Goal: Task Accomplishment & Management: Complete application form

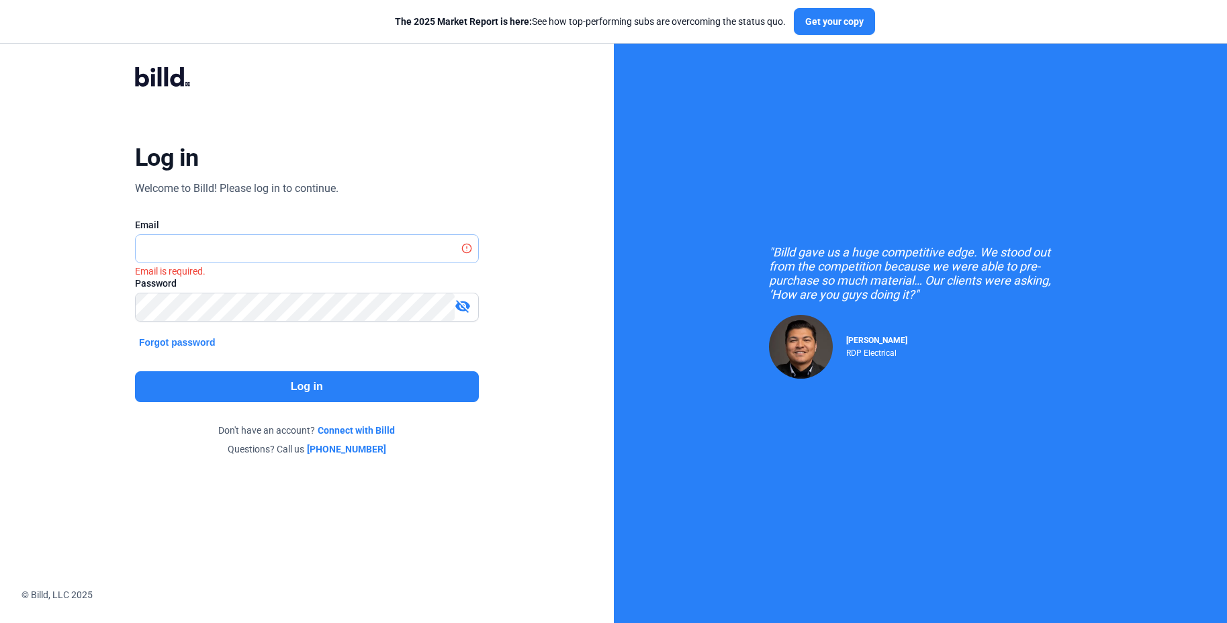
type input "[PERSON_NAME][EMAIL_ADDRESS][DOMAIN_NAME]"
click at [318, 397] on button "Log in" at bounding box center [307, 386] width 344 height 31
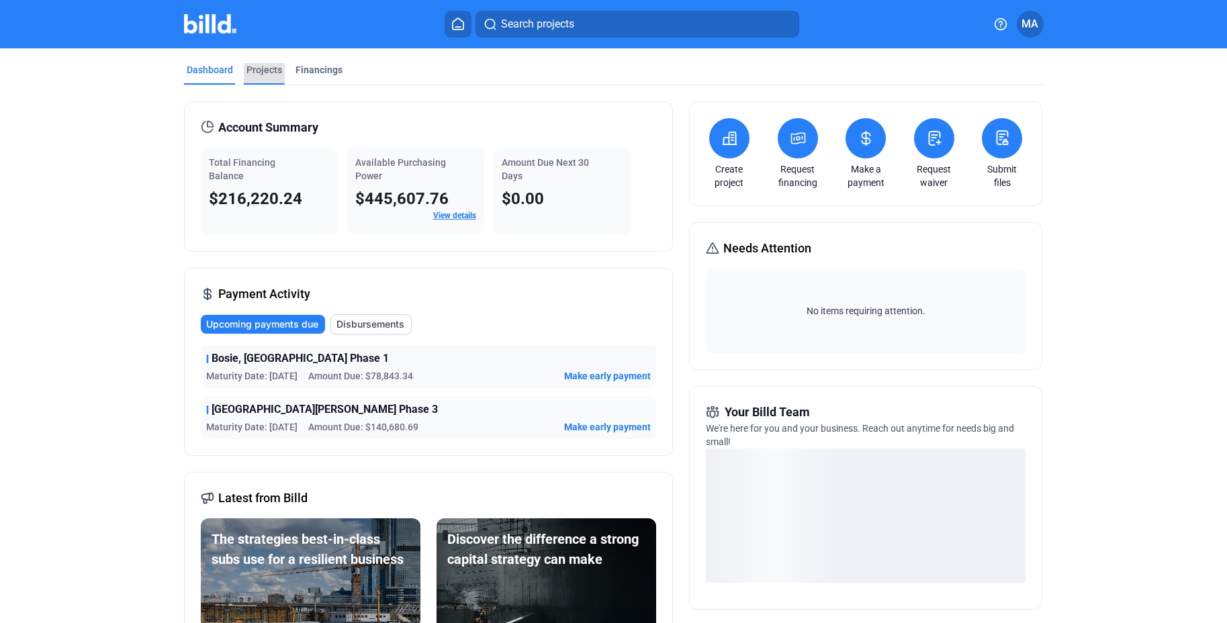
click at [261, 70] on div "Projects" at bounding box center [264, 69] width 36 height 13
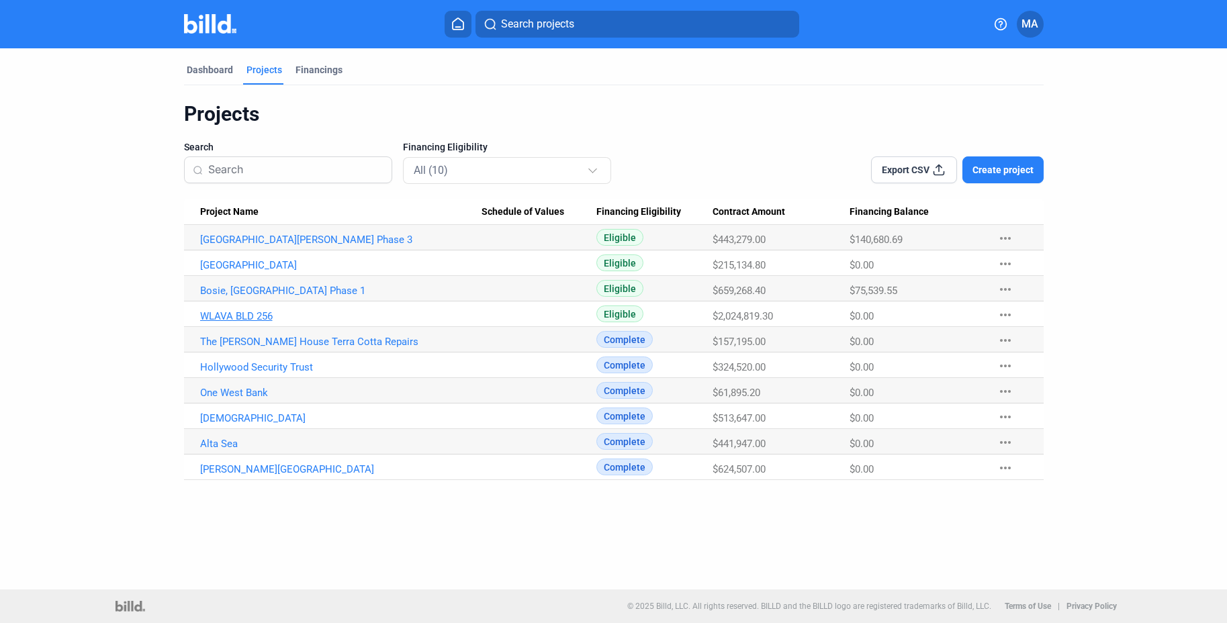
click at [256, 317] on link "WLAVA BLD 256" at bounding box center [340, 316] width 281 height 12
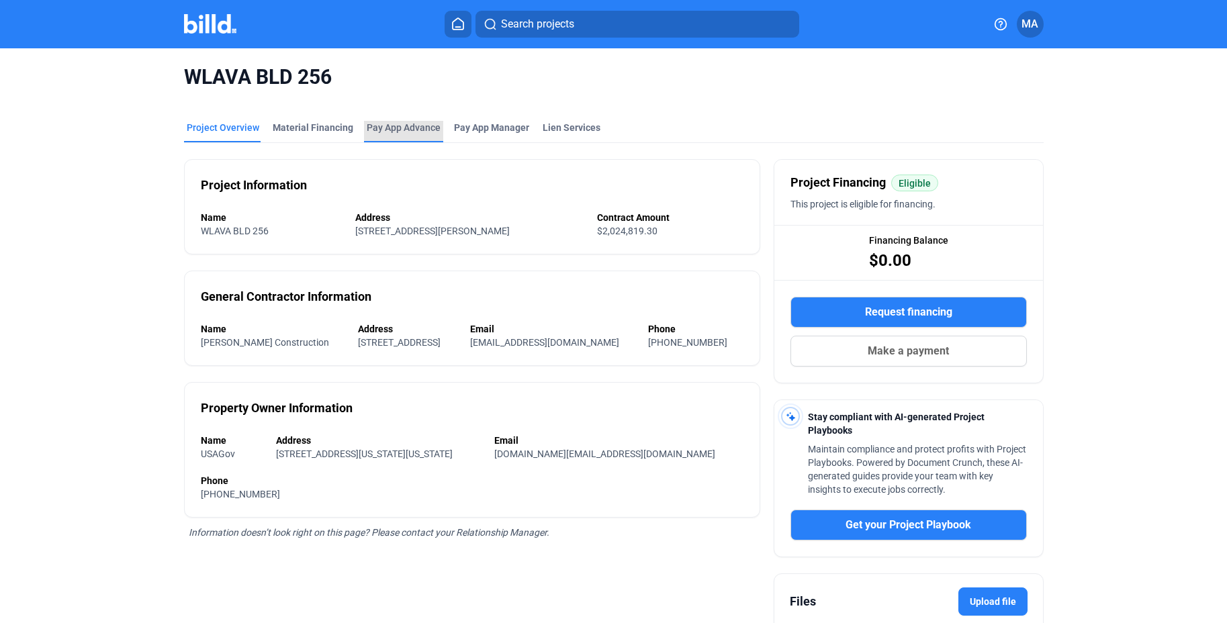
click at [393, 124] on div "Pay App Advance" at bounding box center [404, 127] width 74 height 13
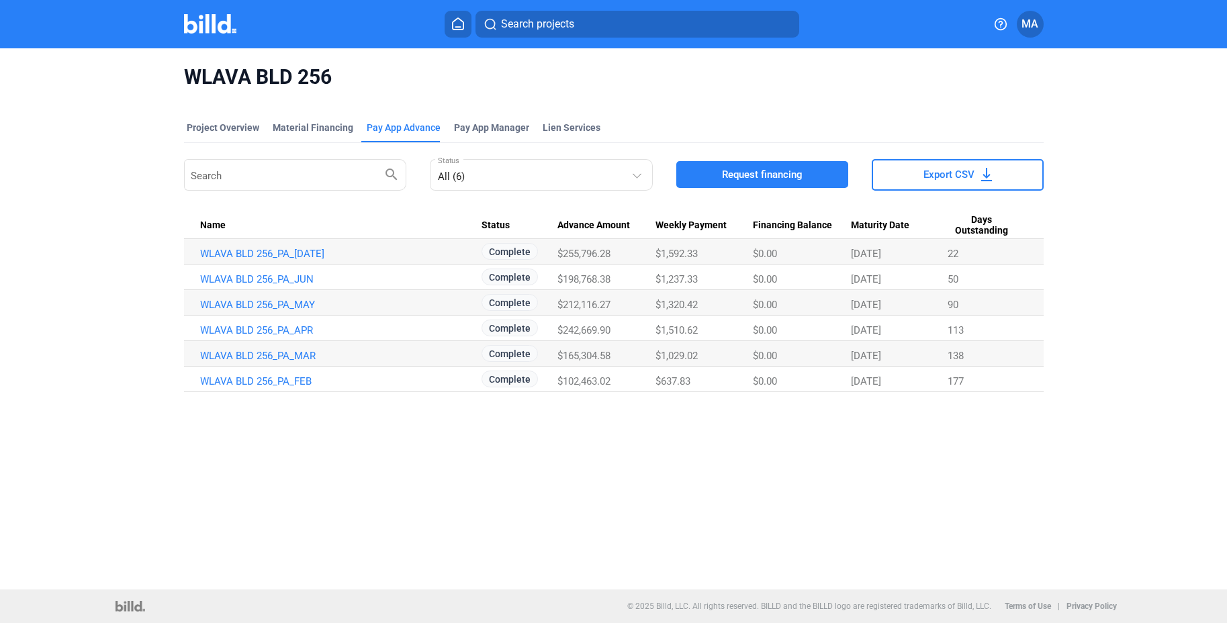
click at [777, 175] on span "Request financing" at bounding box center [762, 174] width 81 height 13
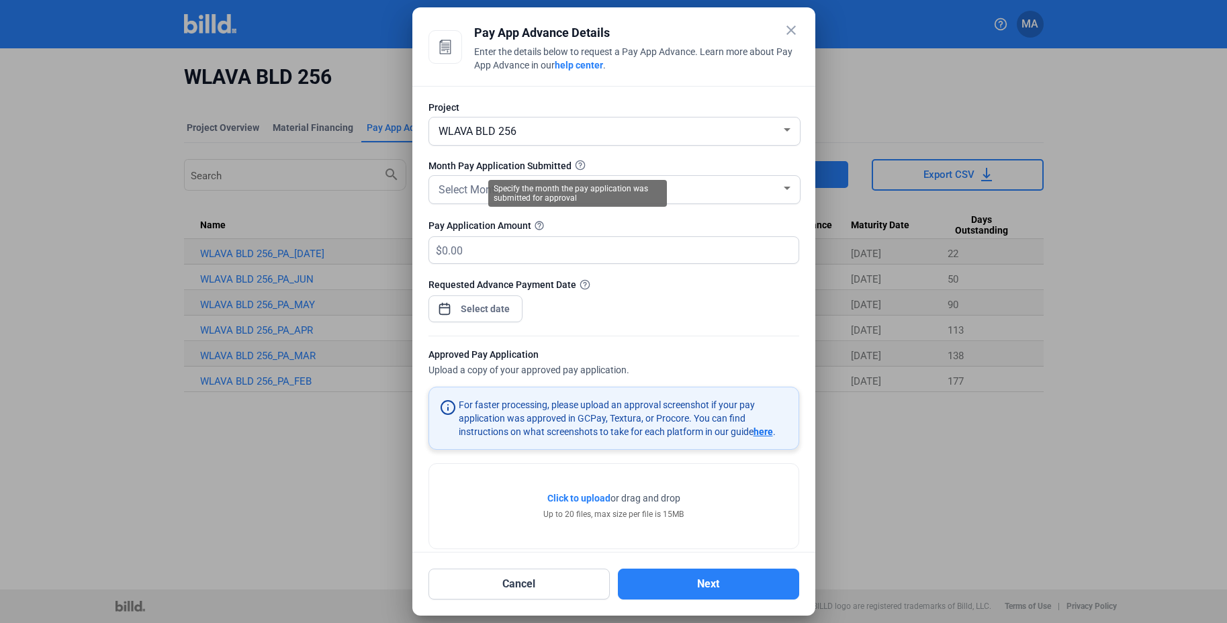
click at [572, 175] on mat-tooltip-component "Specify the month the pay application was submitted for approval" at bounding box center [577, 194] width 197 height 46
click at [723, 193] on div "Select Month" at bounding box center [608, 188] width 345 height 19
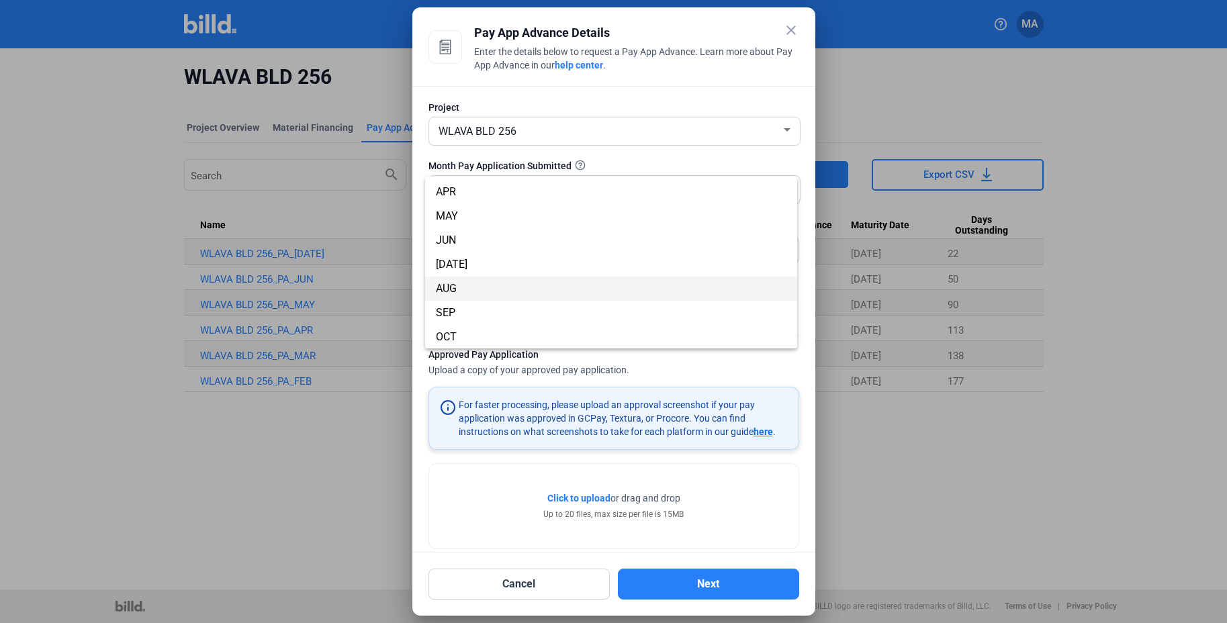
click at [586, 288] on span "AUG" at bounding box center [611, 289] width 350 height 24
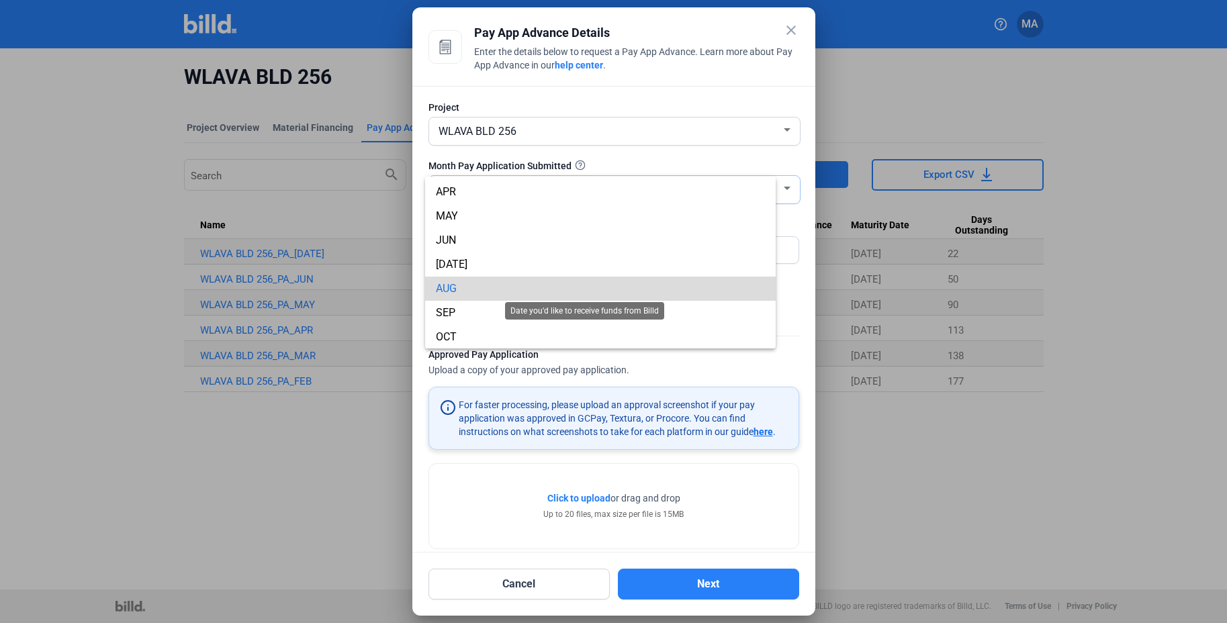
scroll to position [68, 0]
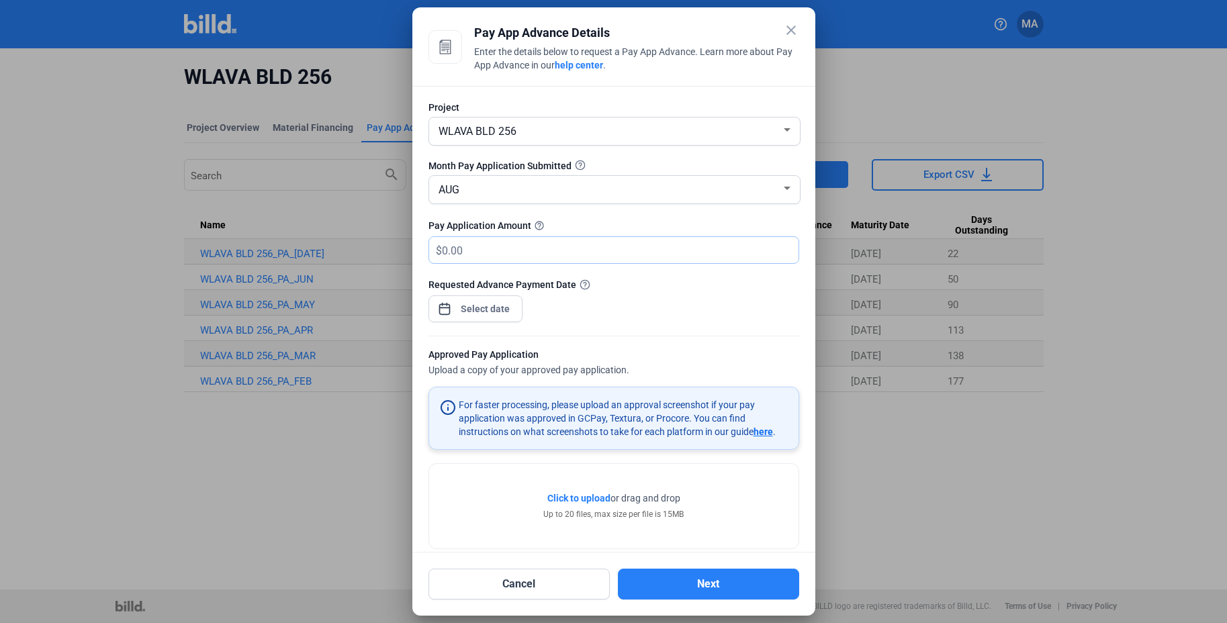
click at [485, 257] on input "text" at bounding box center [612, 250] width 341 height 26
type input "115,053.25"
click at [502, 312] on div "close Pay App Advance Details Enter the details below to request a Pay App Adva…" at bounding box center [613, 311] width 1227 height 623
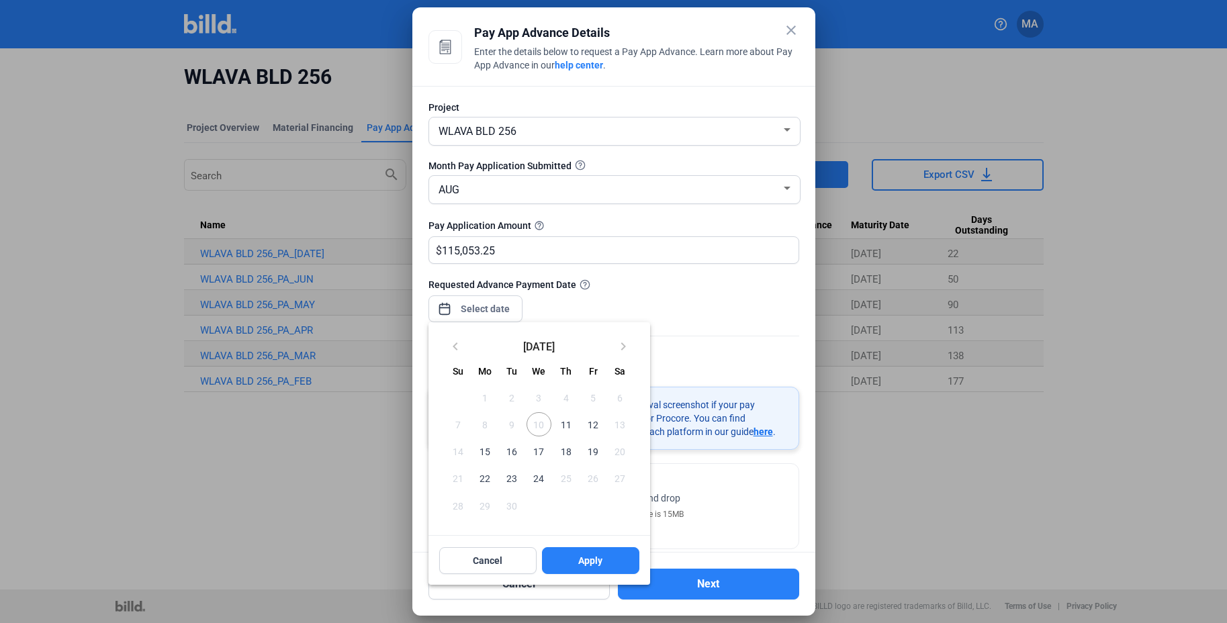
click at [587, 428] on span "12" at bounding box center [593, 424] width 24 height 24
click at [568, 426] on span "11" at bounding box center [566, 424] width 24 height 24
drag, startPoint x: 598, startPoint y: 430, endPoint x: 585, endPoint y: 465, distance: 38.0
click at [598, 430] on span "12" at bounding box center [593, 424] width 24 height 24
click at [583, 552] on button "Apply" at bounding box center [590, 560] width 97 height 27
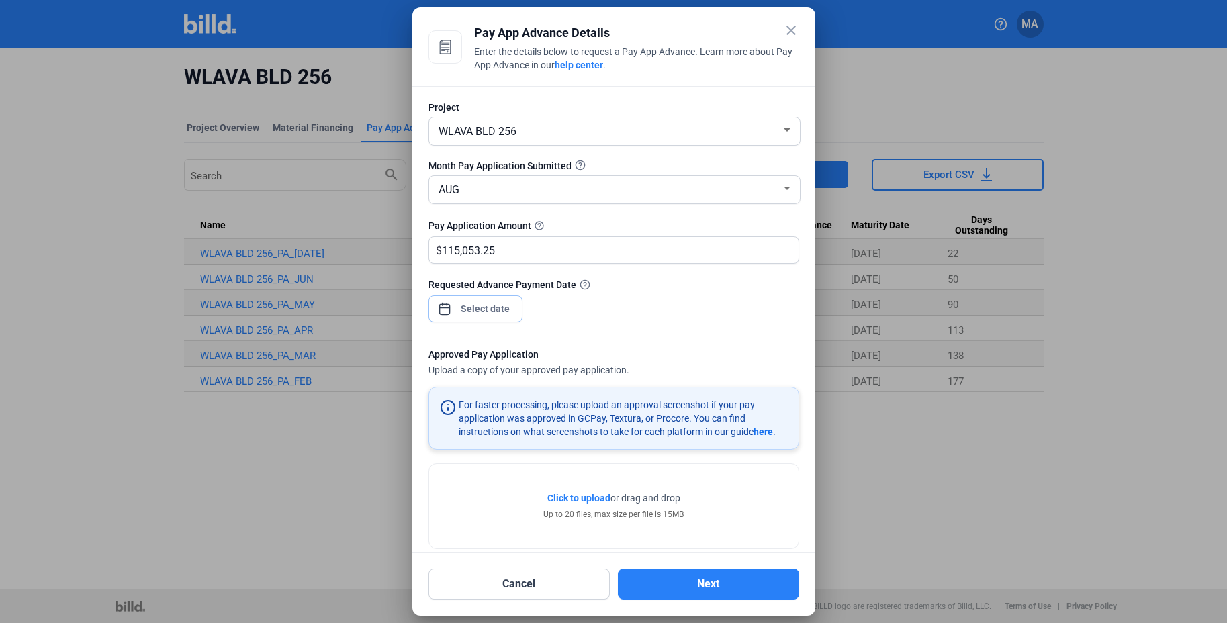
scroll to position [19, 0]
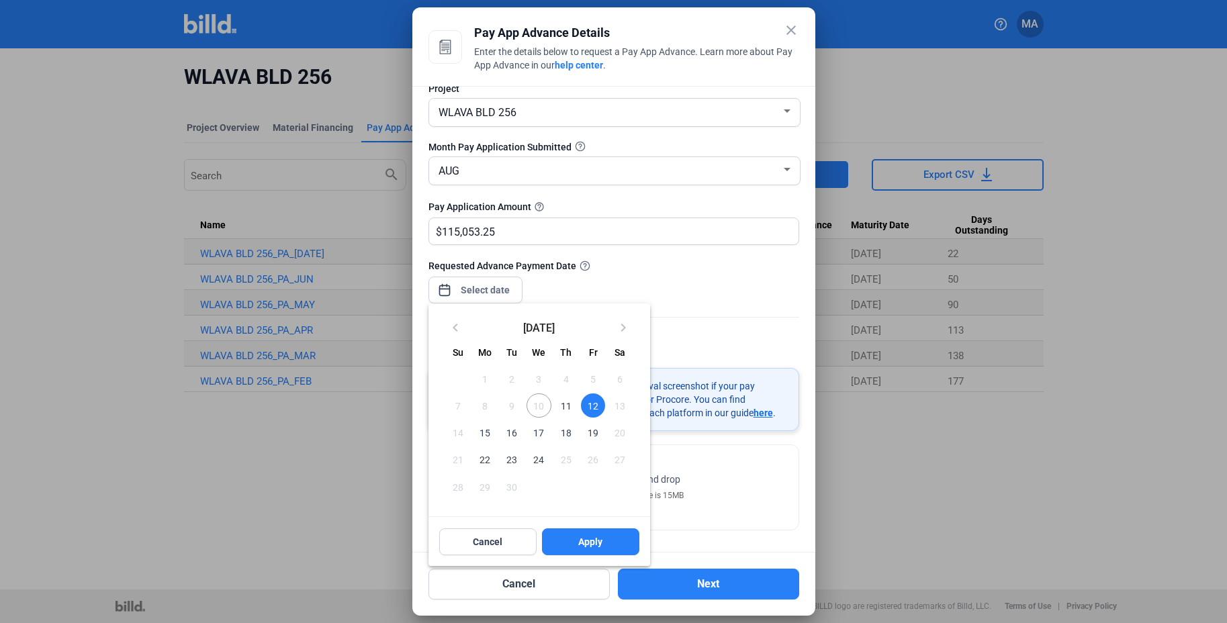
click at [708, 320] on div at bounding box center [613, 311] width 1227 height 623
click at [765, 350] on div at bounding box center [613, 311] width 1227 height 623
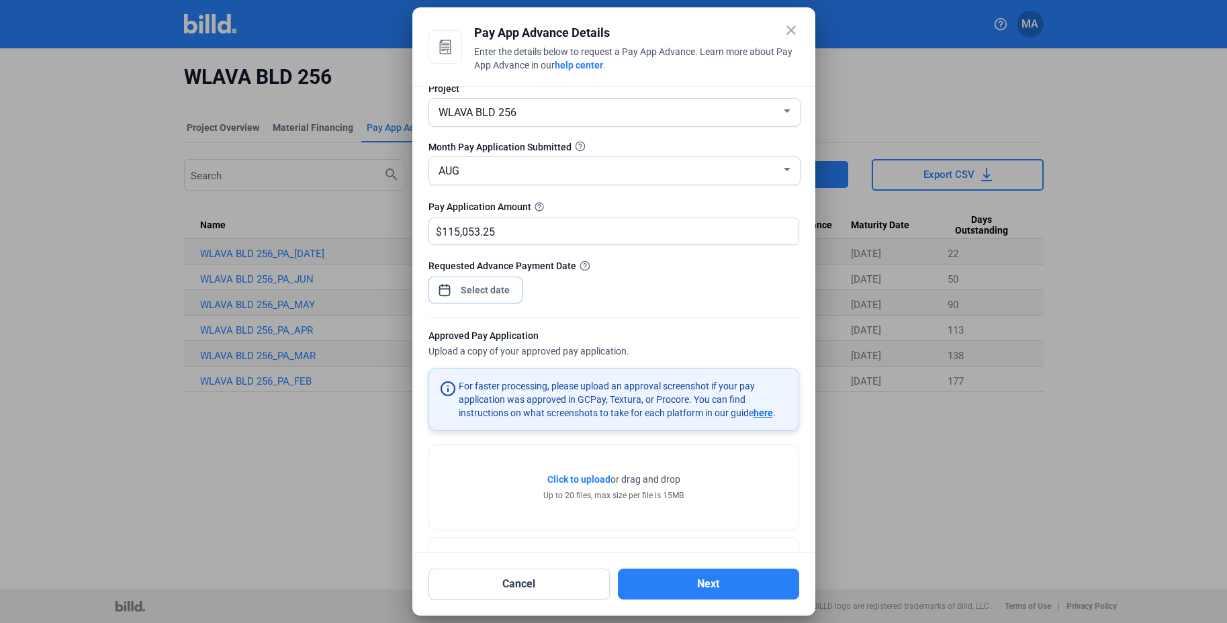
scroll to position [118, 0]
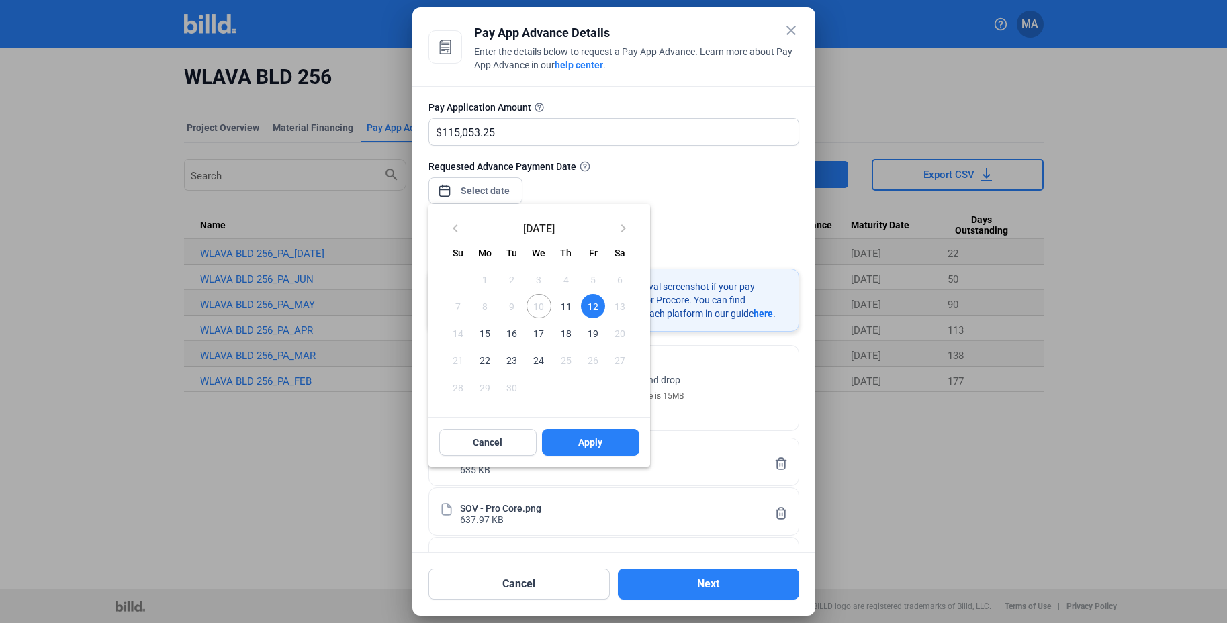
click at [688, 265] on div at bounding box center [613, 311] width 1227 height 623
click at [714, 211] on div at bounding box center [613, 311] width 1227 height 623
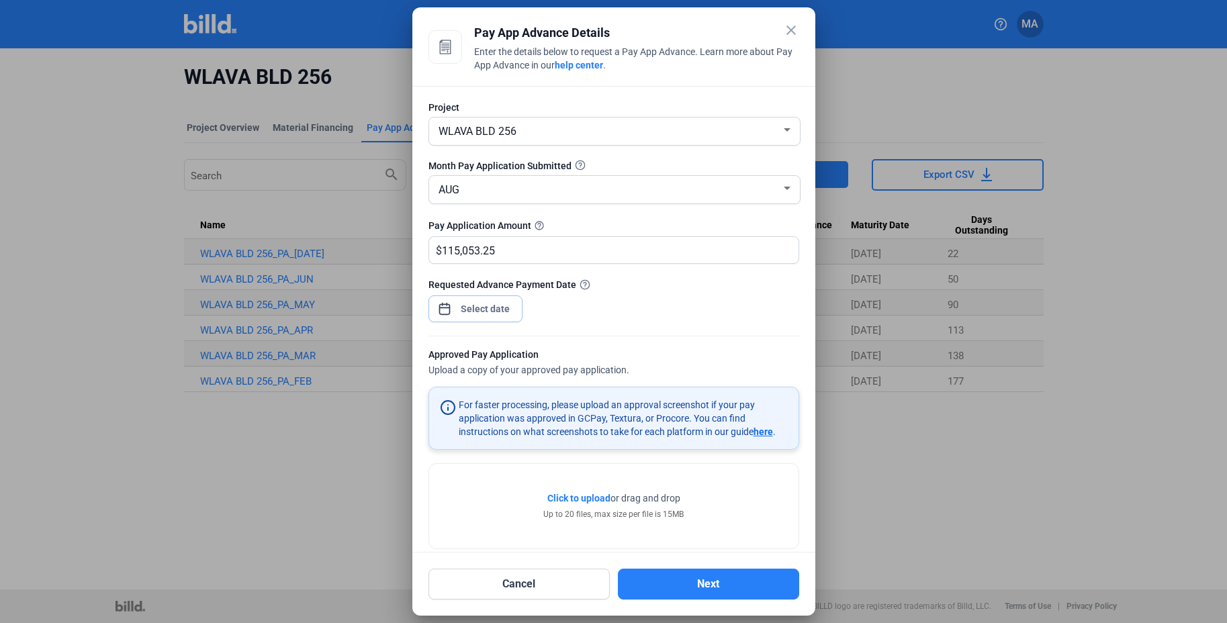
scroll to position [218, 0]
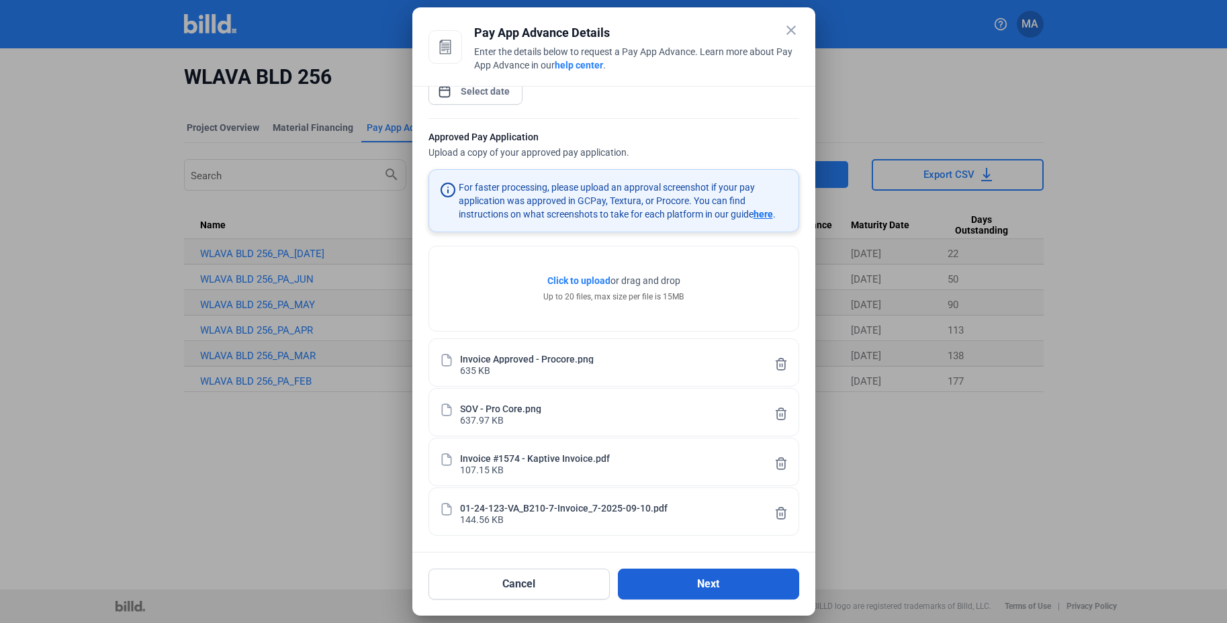
click at [723, 579] on button "Next" at bounding box center [708, 584] width 181 height 31
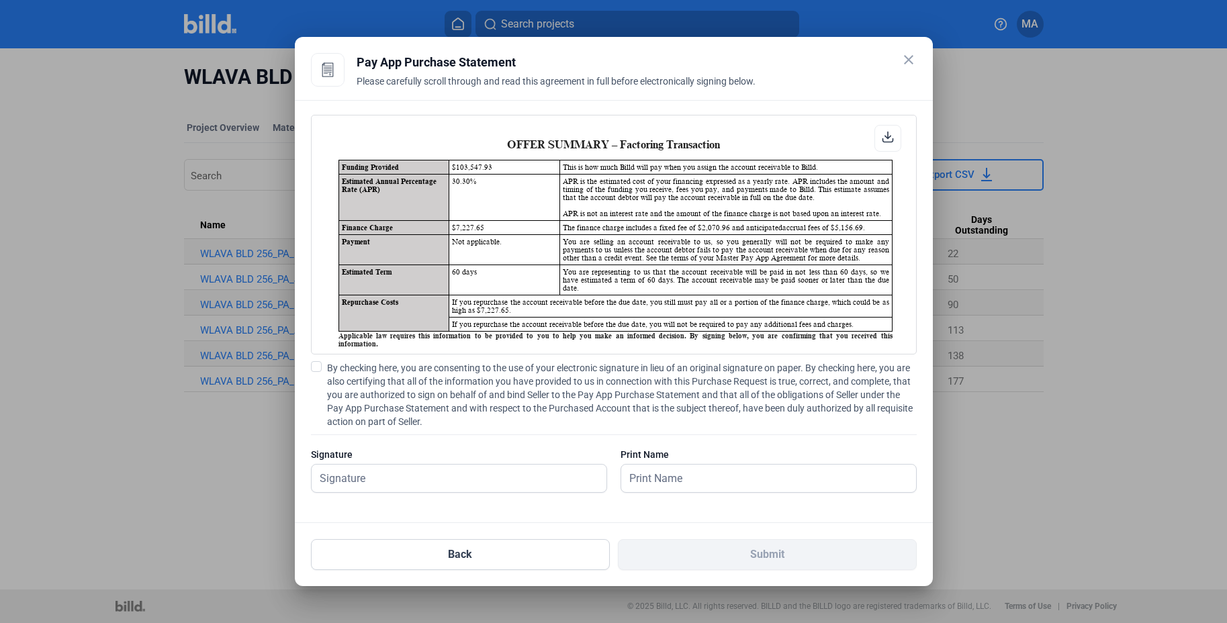
scroll to position [1, 0]
click at [320, 367] on span at bounding box center [316, 366] width 11 height 11
click at [0, 0] on input "By checking here, you are consenting to the use of your electronic signature in…" at bounding box center [0, 0] width 0 height 0
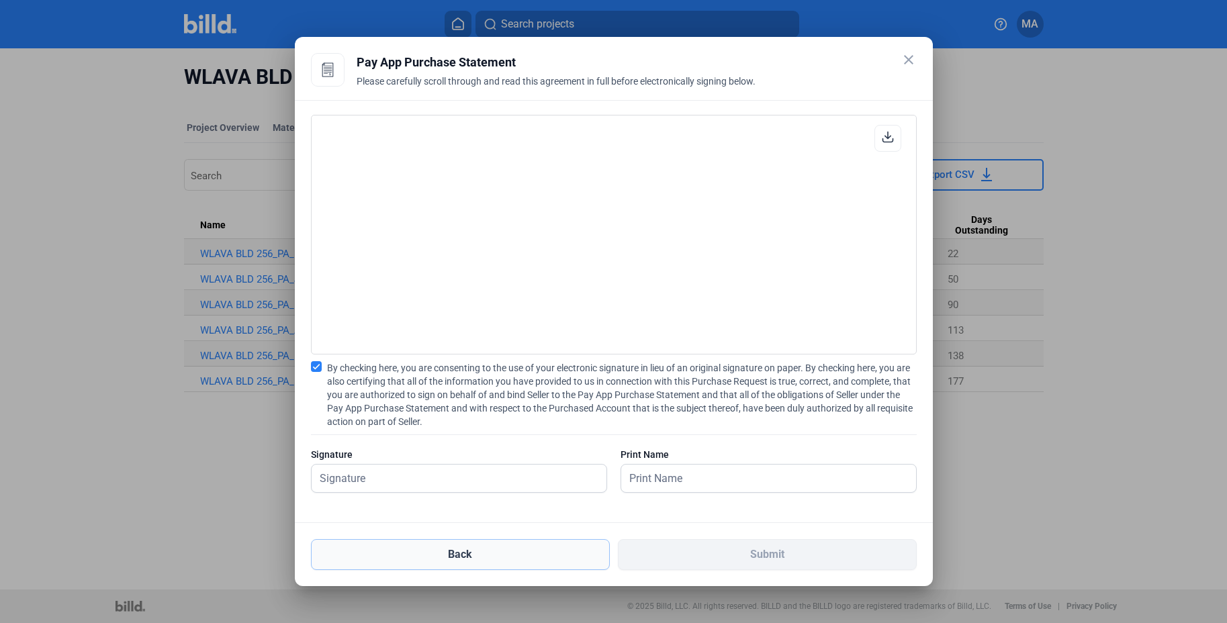
click at [455, 545] on button "Back" at bounding box center [460, 554] width 299 height 31
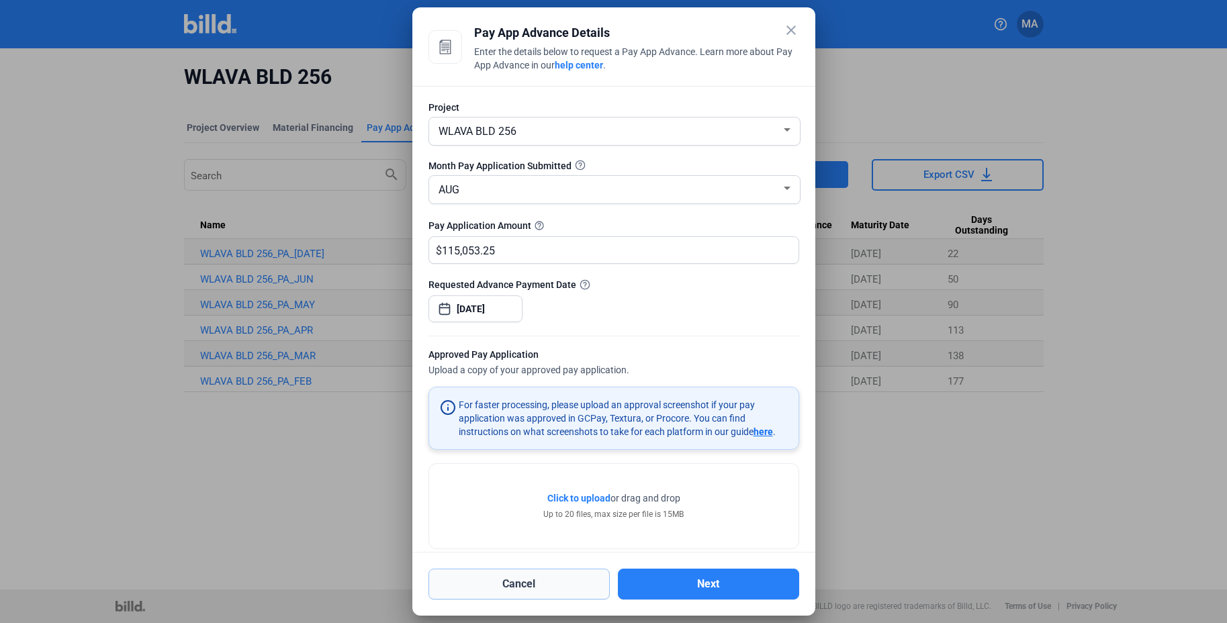
click at [534, 583] on button "Cancel" at bounding box center [518, 584] width 181 height 31
